Goal: Transaction & Acquisition: Purchase product/service

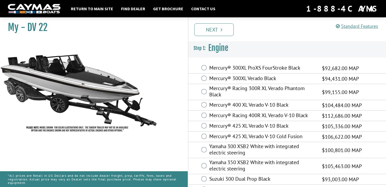
scroll to position [13, 0]
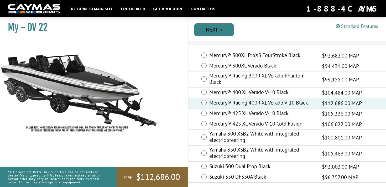
click at [215, 27] on link "Next" at bounding box center [213, 29] width 39 height 13
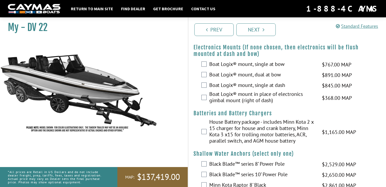
scroll to position [394, 0]
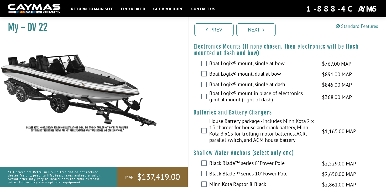
click at [193, 88] on fieldset "Please select option. Boat Logix® mount, single at bow $767.00 MAP $905.00 MSRP…" at bounding box center [286, 80] width 187 height 45
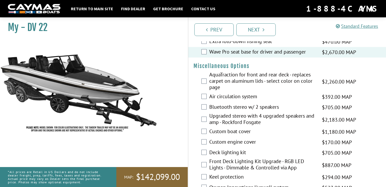
scroll to position [594, 0]
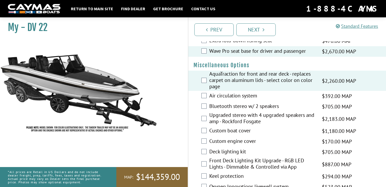
click at [203, 101] on div "Air circulation system $392.00 MAP $463.00 MSRP" at bounding box center [286, 96] width 197 height 10
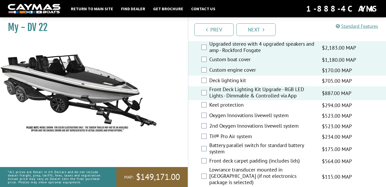
scroll to position [666, 0]
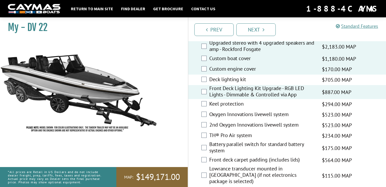
click at [204, 109] on div "Keel protection $294.00 MAP $347.00 MSRP" at bounding box center [286, 104] width 197 height 10
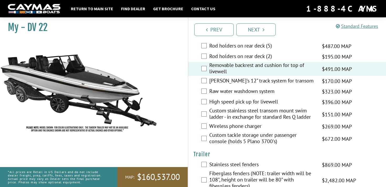
scroll to position [1144, 0]
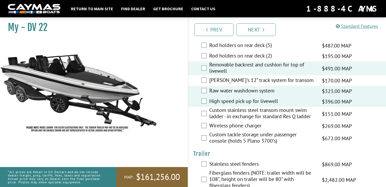
click at [205, 107] on div "Custom stainless steel transom mount swim ladder - in exchange for standard Res…" at bounding box center [286, 114] width 197 height 14
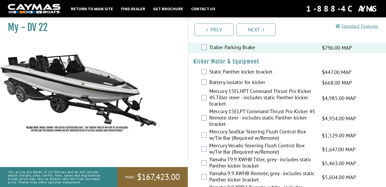
scroll to position [1328, 0]
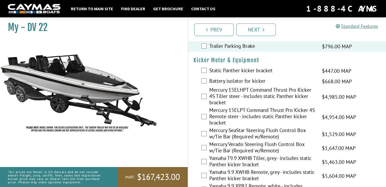
click at [204, 87] on div "Mercury 15ELHPT Command Thrust Pro Kicker 4S Tiller steer - includes static Pan…" at bounding box center [286, 97] width 197 height 20
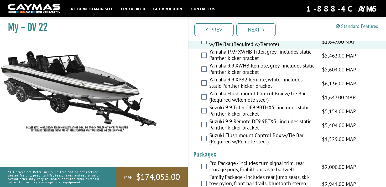
scroll to position [1442, 0]
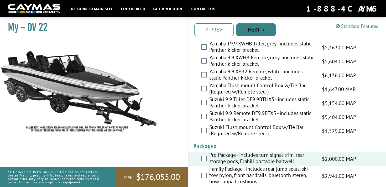
click at [253, 28] on link "Next" at bounding box center [255, 29] width 39 height 13
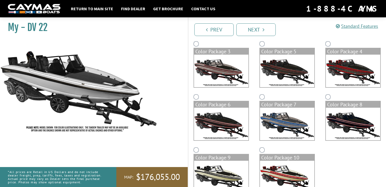
scroll to position [117, 0]
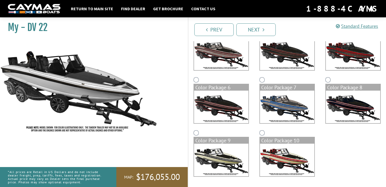
click at [335, 105] on img at bounding box center [352, 106] width 54 height 33
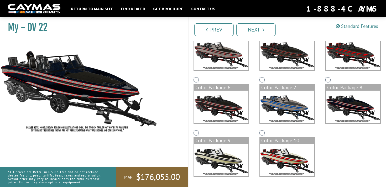
click at [240, 158] on img at bounding box center [221, 159] width 54 height 33
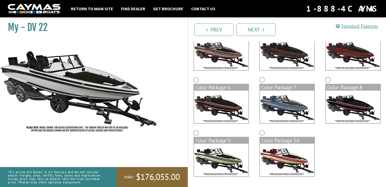
click at [293, 148] on img at bounding box center [287, 159] width 54 height 33
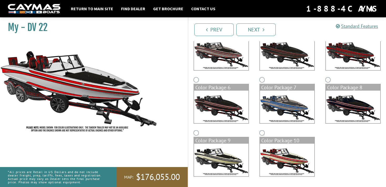
click at [353, 107] on img at bounding box center [352, 106] width 54 height 33
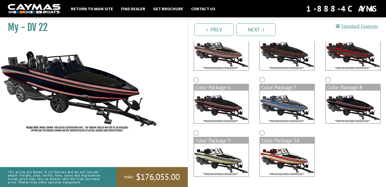
click at [289, 113] on img at bounding box center [287, 106] width 54 height 33
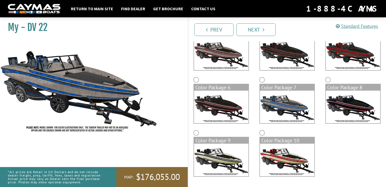
click at [227, 115] on img at bounding box center [221, 106] width 54 height 33
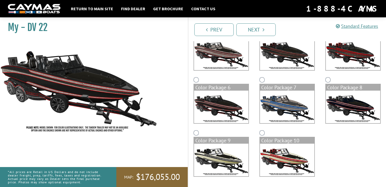
click at [356, 110] on img at bounding box center [352, 106] width 54 height 33
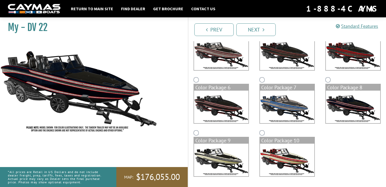
click at [225, 107] on img at bounding box center [221, 106] width 54 height 33
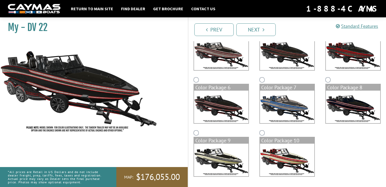
click at [344, 100] on img at bounding box center [352, 106] width 54 height 33
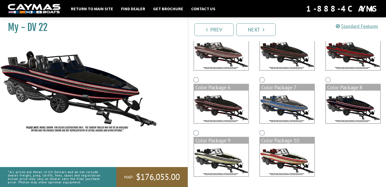
click at [227, 109] on img at bounding box center [221, 106] width 54 height 33
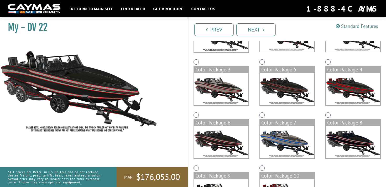
scroll to position [80, 0]
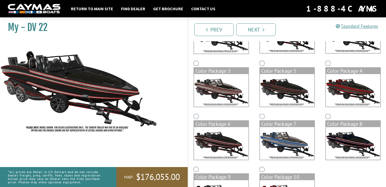
click at [226, 88] on img at bounding box center [221, 90] width 54 height 33
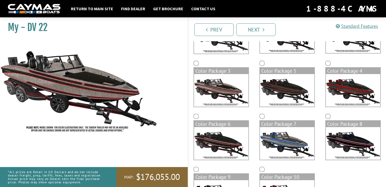
click at [273, 91] on img at bounding box center [287, 90] width 54 height 33
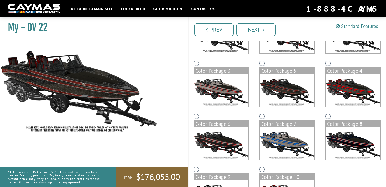
click at [337, 88] on img at bounding box center [352, 90] width 54 height 33
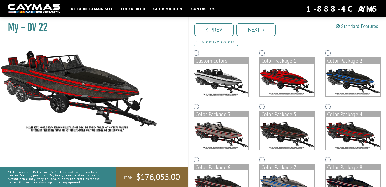
scroll to position [35, 0]
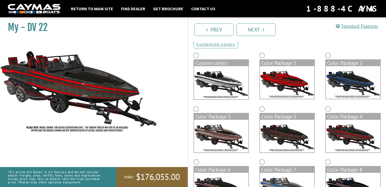
click at [337, 87] on img at bounding box center [352, 82] width 54 height 33
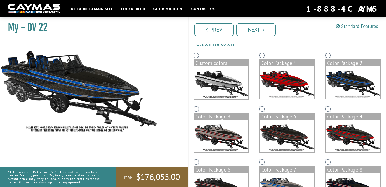
click at [281, 84] on img at bounding box center [287, 82] width 54 height 33
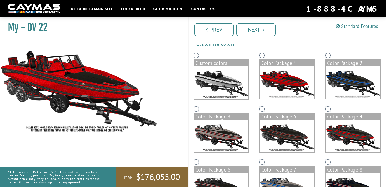
click at [215, 88] on img at bounding box center [221, 82] width 54 height 33
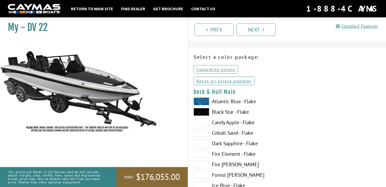
scroll to position [11, 0]
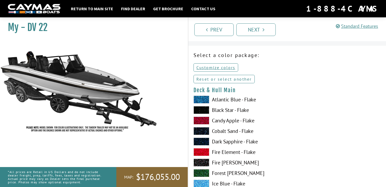
click at [226, 78] on link "Reset or select another" at bounding box center [223, 79] width 61 height 8
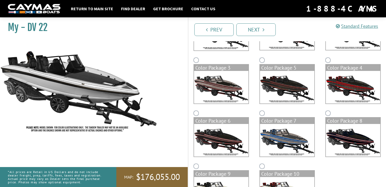
scroll to position [85, 0]
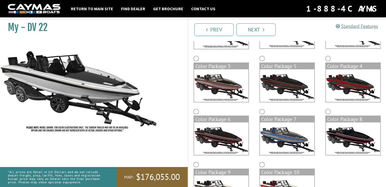
click at [228, 131] on img at bounding box center [221, 138] width 54 height 33
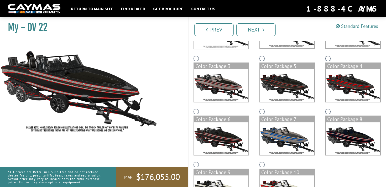
click at [345, 130] on img at bounding box center [352, 138] width 54 height 33
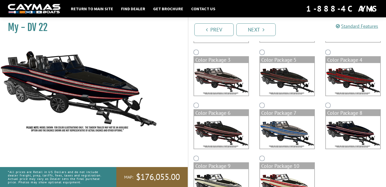
scroll to position [93, 0]
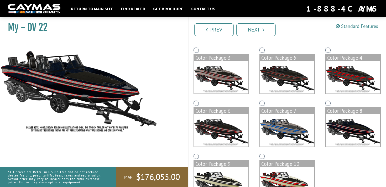
click at [281, 78] on img at bounding box center [287, 77] width 54 height 33
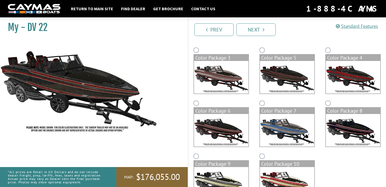
click at [341, 133] on img at bounding box center [352, 130] width 54 height 33
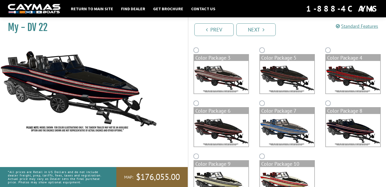
click at [292, 71] on img at bounding box center [287, 77] width 54 height 33
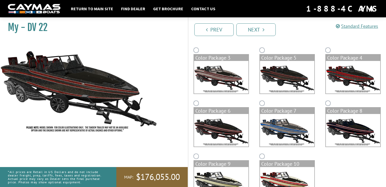
click at [334, 121] on img at bounding box center [352, 130] width 54 height 33
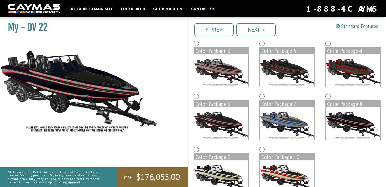
scroll to position [117, 0]
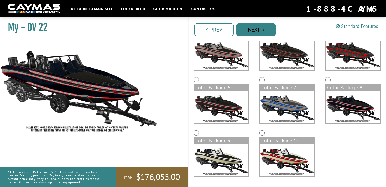
click at [259, 30] on link "Next" at bounding box center [255, 29] width 39 height 13
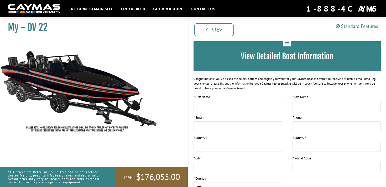
scroll to position [0, 0]
